Goal: Task Accomplishment & Management: Manage account settings

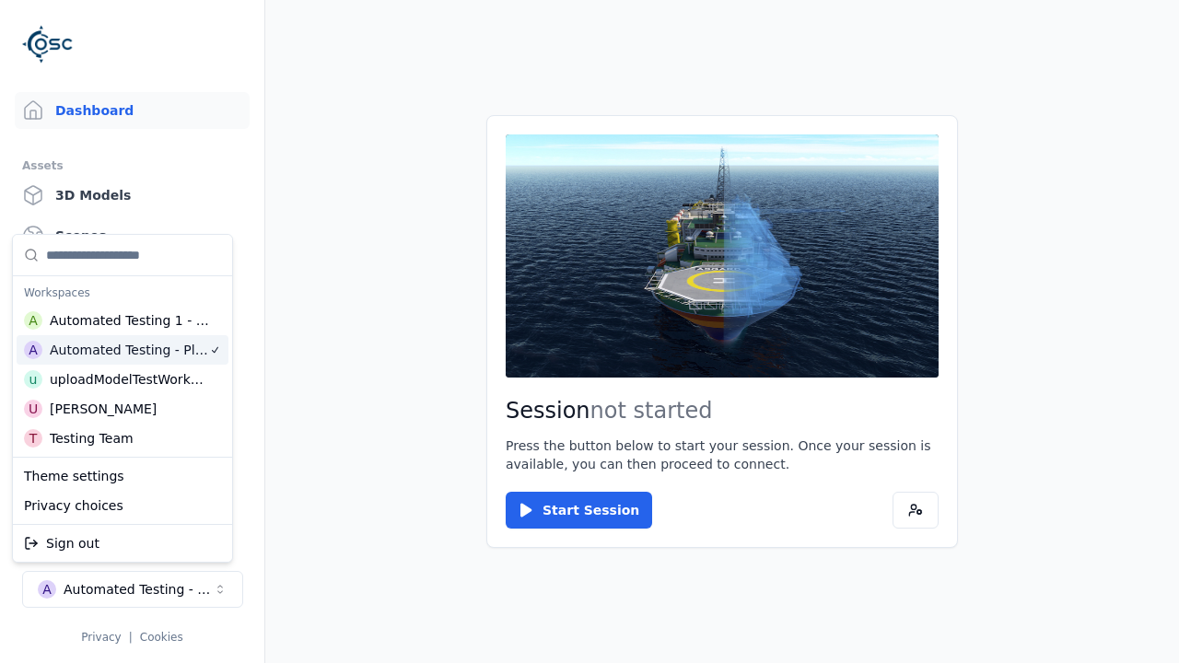
click at [695, 69] on html "Support Dashboard Assets 3D Models Scenes Datasets Recordings Support Documenta…" at bounding box center [589, 331] width 1179 height 663
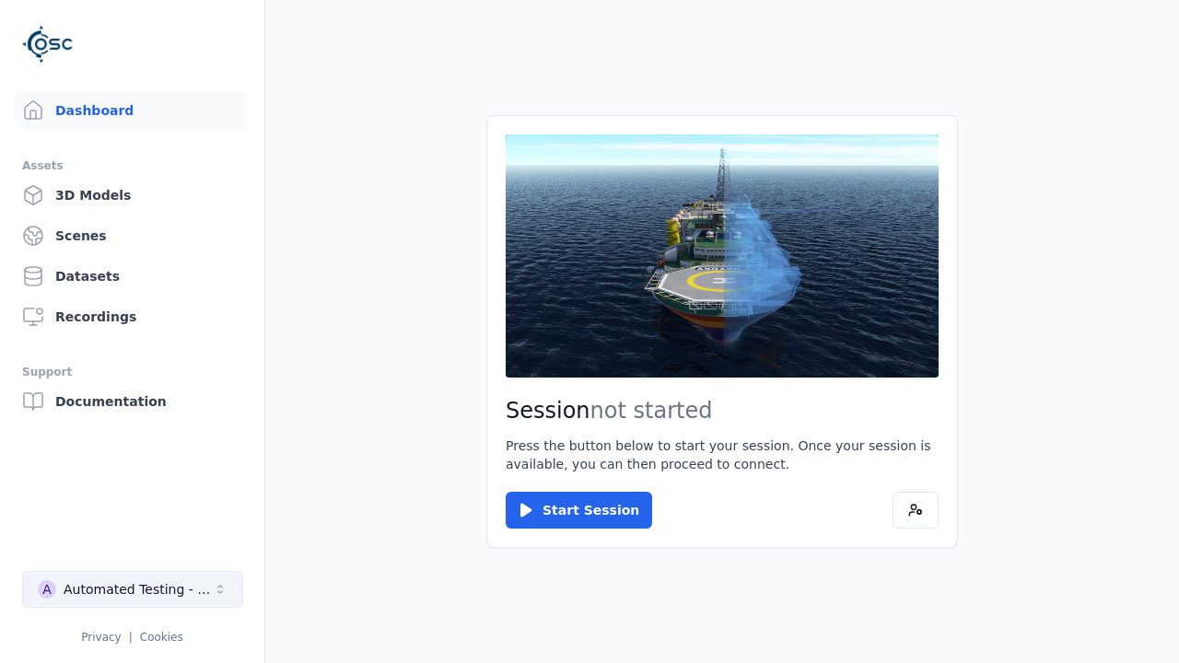
click at [133, 589] on div "Automated Testing - Playwright" at bounding box center [138, 589] width 149 height 18
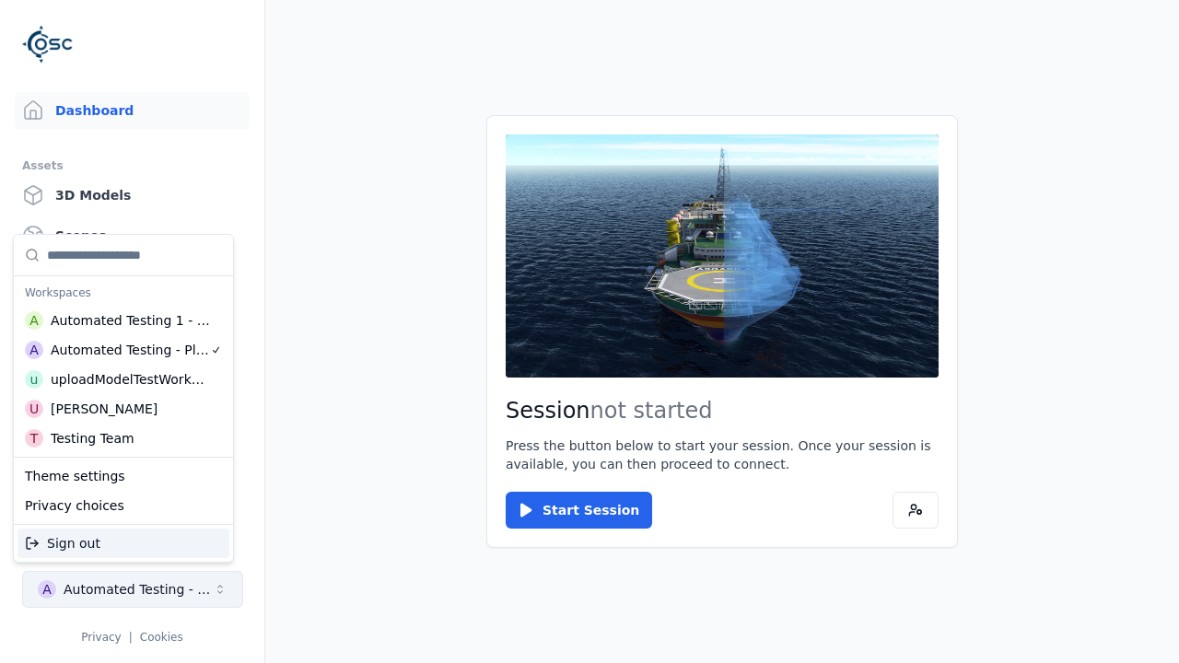
click at [695, 69] on html "Support Dashboard Assets 3D Models Scenes Datasets Recordings Support Documenta…" at bounding box center [589, 331] width 1179 height 663
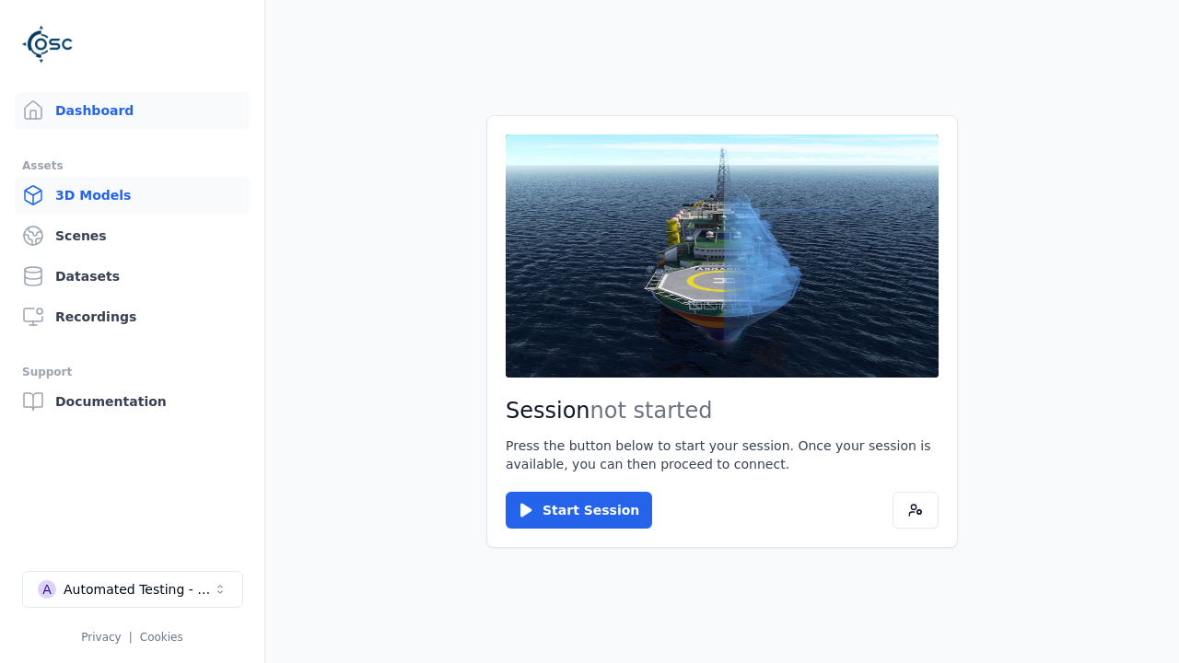
click at [132, 195] on link "3D Models" at bounding box center [132, 195] width 235 height 37
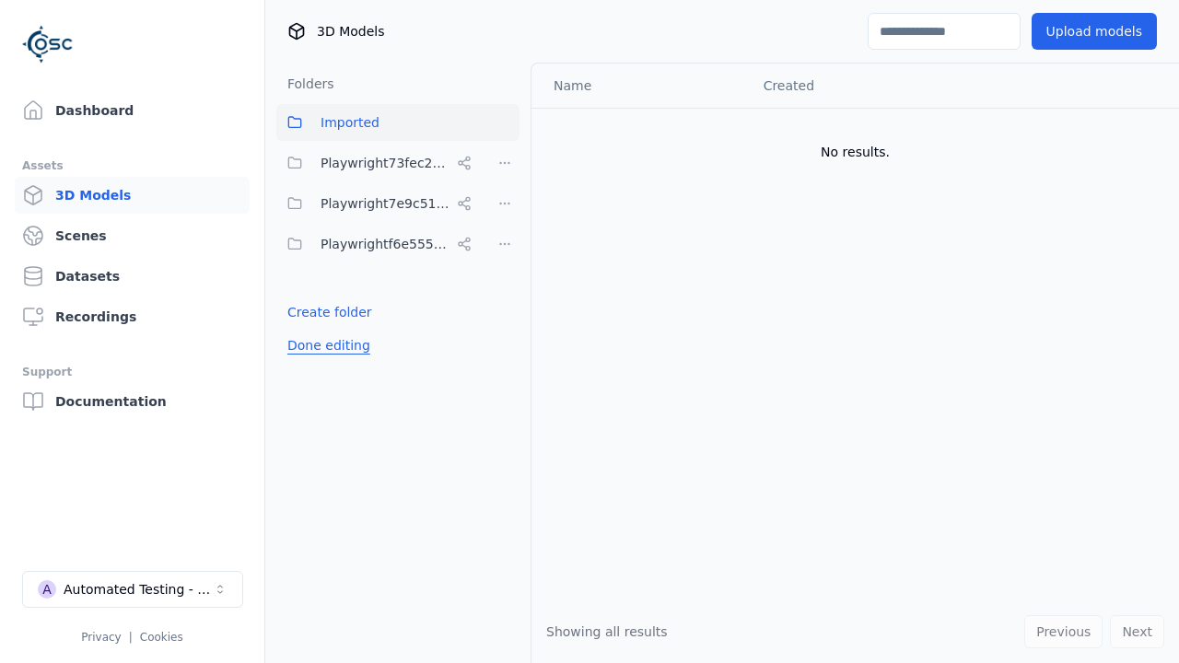
click at [325, 345] on button "Done editing" at bounding box center [328, 345] width 105 height 33
click at [132, 195] on link "3D Models" at bounding box center [132, 195] width 235 height 37
click at [309, 329] on button "Done editing" at bounding box center [328, 345] width 105 height 33
click at [325, 312] on link "Create folder" at bounding box center [329, 312] width 85 height 18
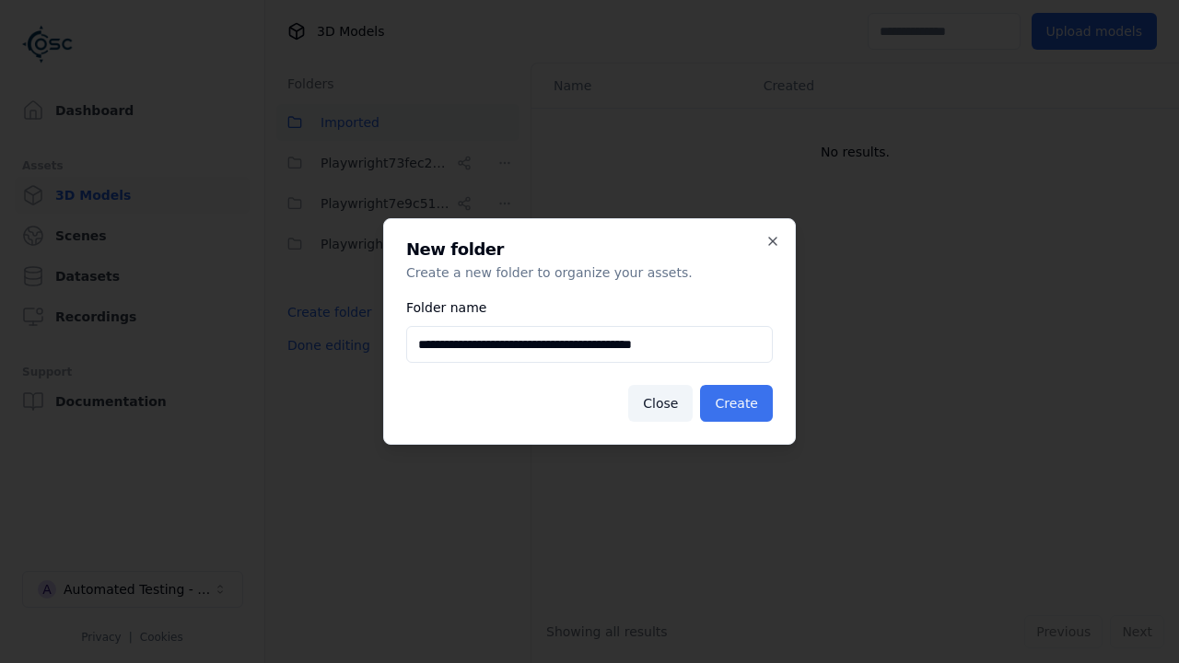
type input "**********"
click at [739, 403] on button "Create" at bounding box center [736, 403] width 73 height 37
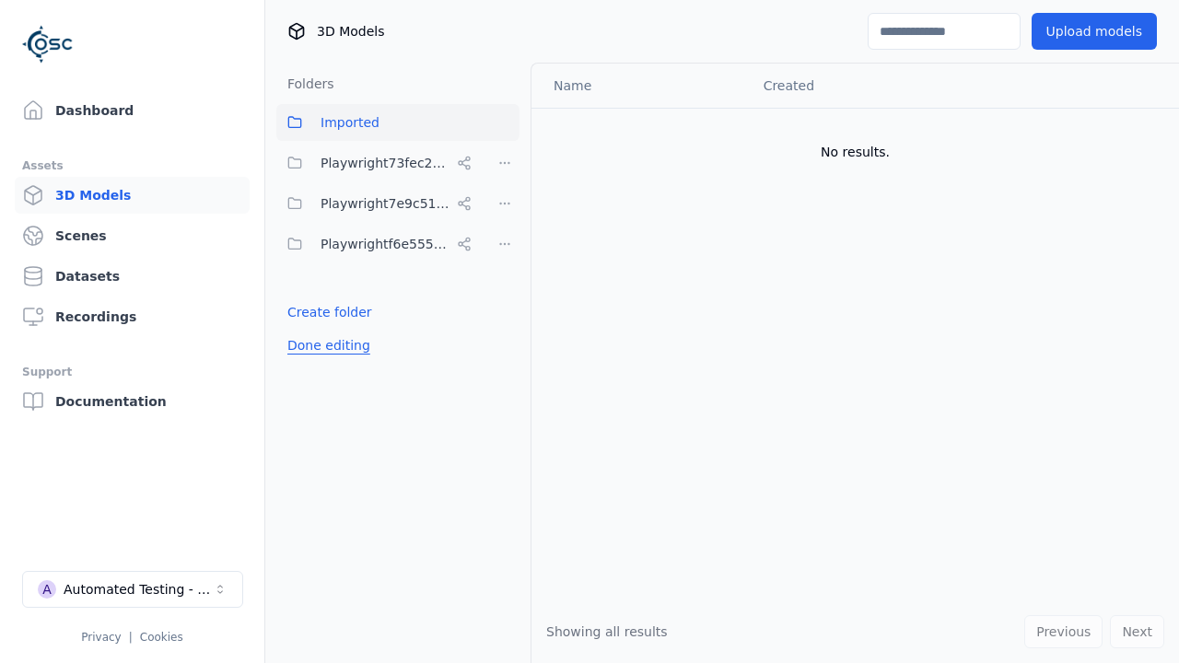
click at [325, 362] on button "Done editing" at bounding box center [328, 345] width 105 height 33
click at [309, 353] on button "Done editing" at bounding box center [328, 345] width 105 height 33
click at [505, 204] on html "Support Dashboard Assets 3D Models Scenes Datasets Recordings Support Documenta…" at bounding box center [589, 331] width 1179 height 663
click at [589, 332] on html "Support Dashboard Assets 3D Models Scenes Datasets Recordings Support Documenta…" at bounding box center [589, 331] width 1179 height 663
click at [325, 386] on button "Done editing" at bounding box center [328, 385] width 105 height 33
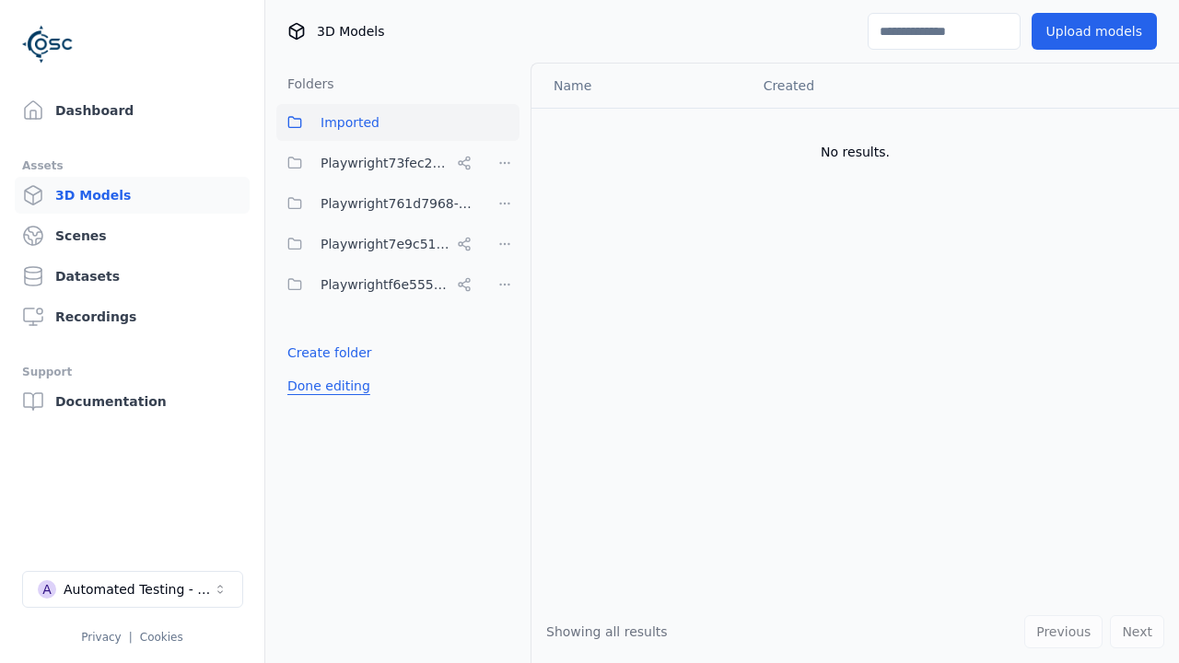
click at [309, 369] on button "Done editing" at bounding box center [328, 385] width 105 height 33
click at [505, 204] on html "Support Dashboard Assets 3D Models Scenes Datasets Recordings Support Documenta…" at bounding box center [589, 331] width 1179 height 663
click at [504, 299] on div "Delete" at bounding box center [510, 300] width 123 height 29
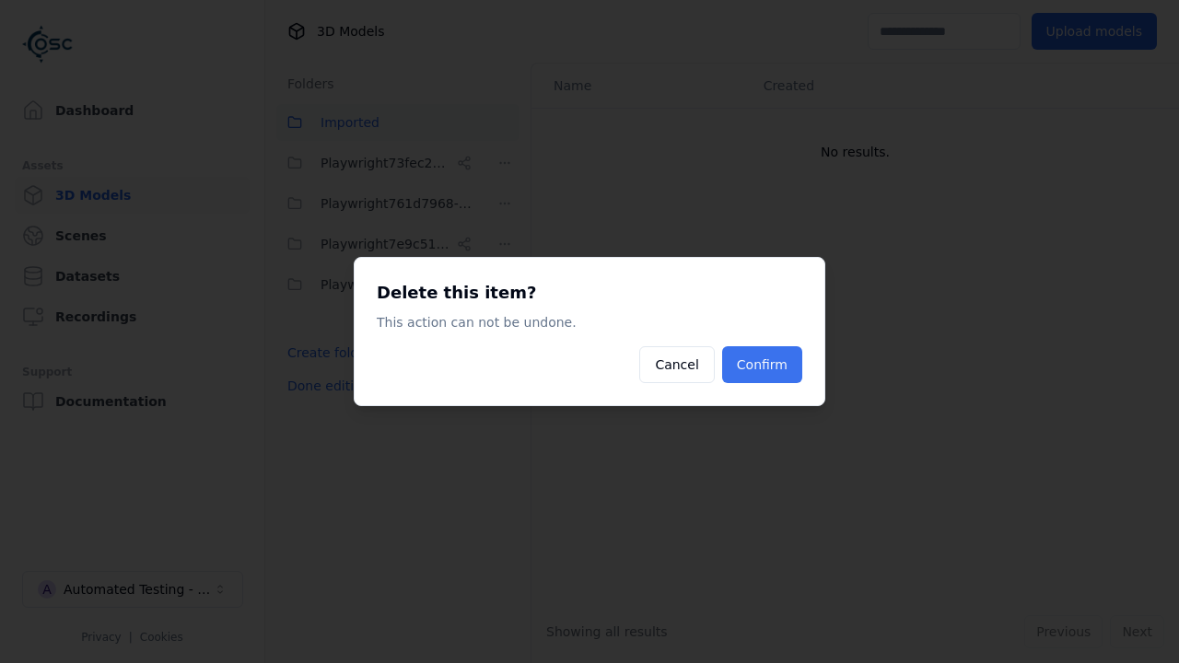
click at [764, 365] on button "Confirm" at bounding box center [762, 364] width 80 height 37
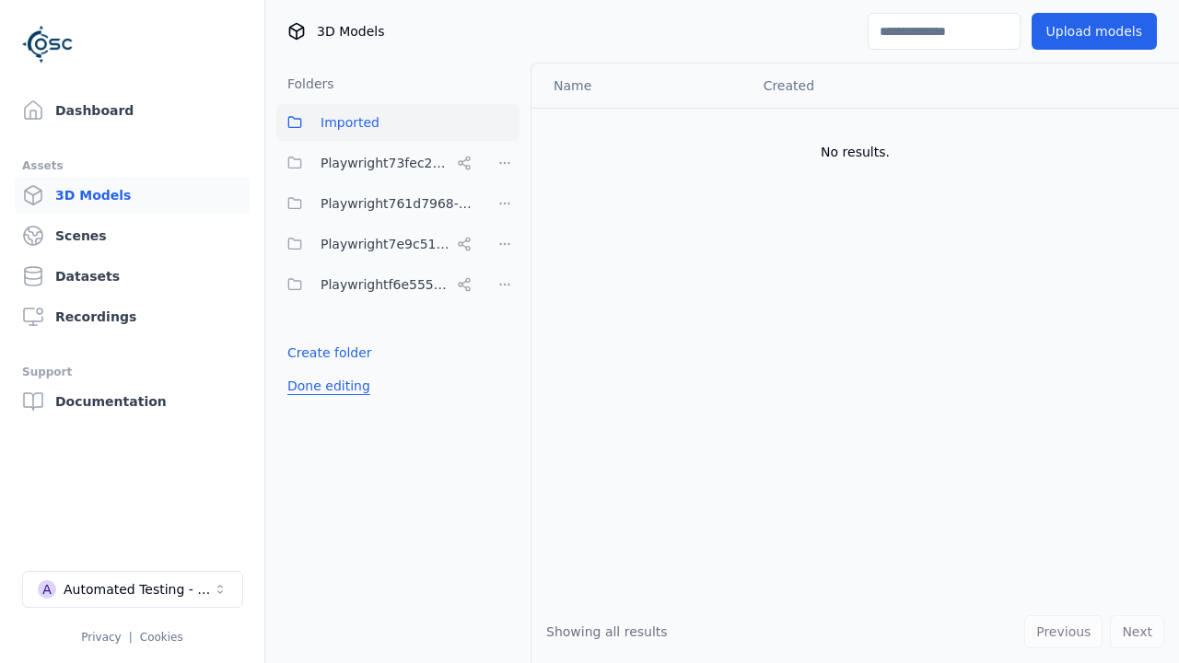
click at [325, 369] on button "Done editing" at bounding box center [328, 385] width 105 height 33
